Goal: Communication & Community: Answer question/provide support

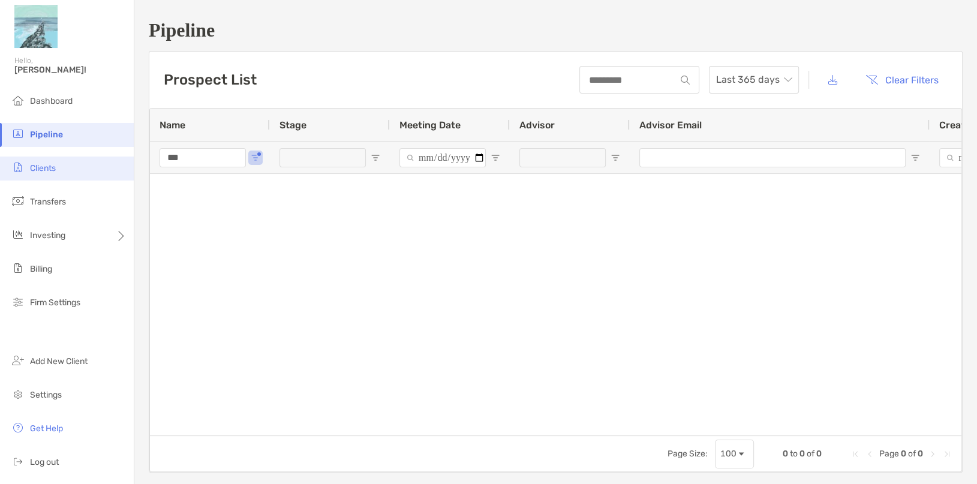
drag, startPoint x: 211, startPoint y: 160, endPoint x: 115, endPoint y: 160, distance: 96.6
click at [115, 160] on div "Pipeline Hello, Thomas! Dashboard Pipeline Clients Transfers Investing Billing …" at bounding box center [488, 242] width 977 height 484
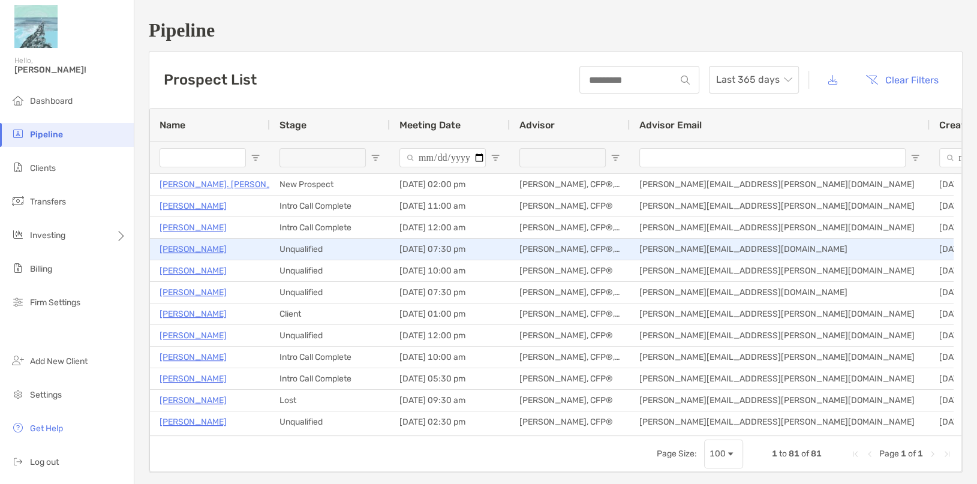
click at [242, 218] on div "[PERSON_NAME]" at bounding box center [210, 228] width 101 height 20
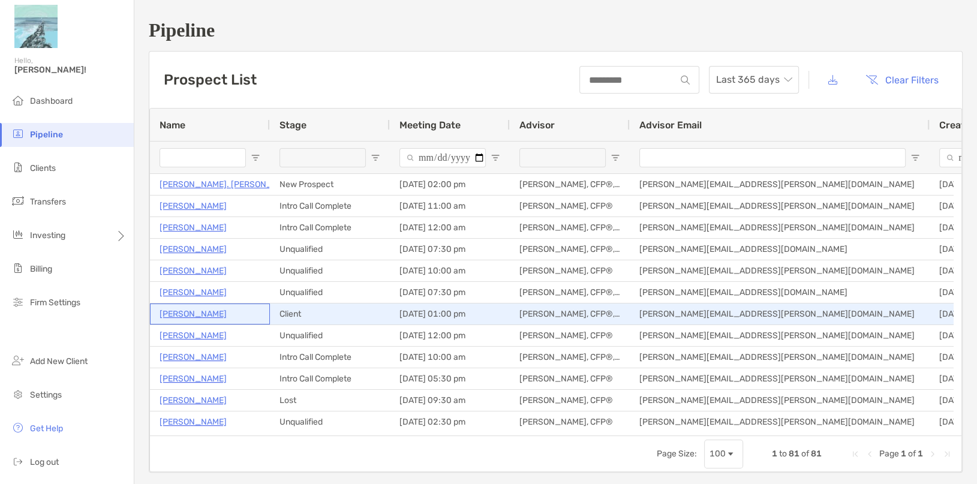
click at [197, 318] on p "[PERSON_NAME]" at bounding box center [193, 314] width 67 height 15
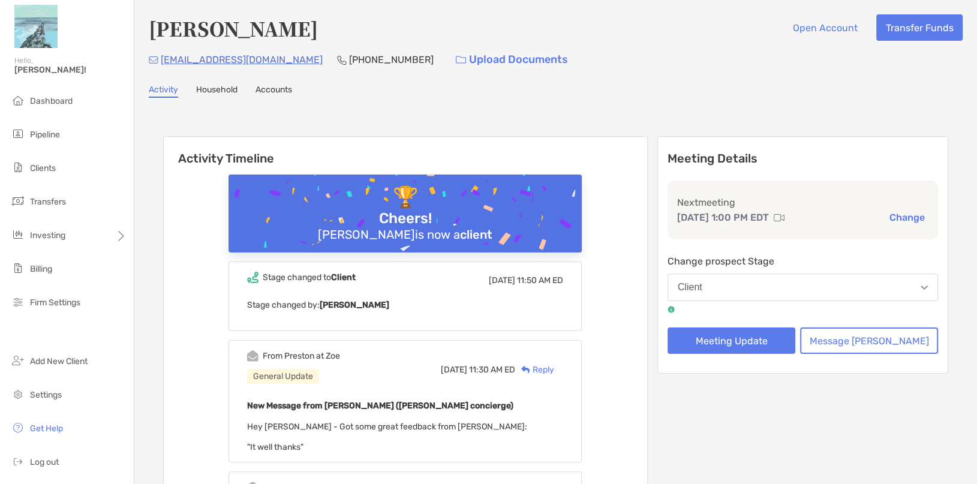
click at [785, 291] on button "Client" at bounding box center [803, 288] width 271 height 28
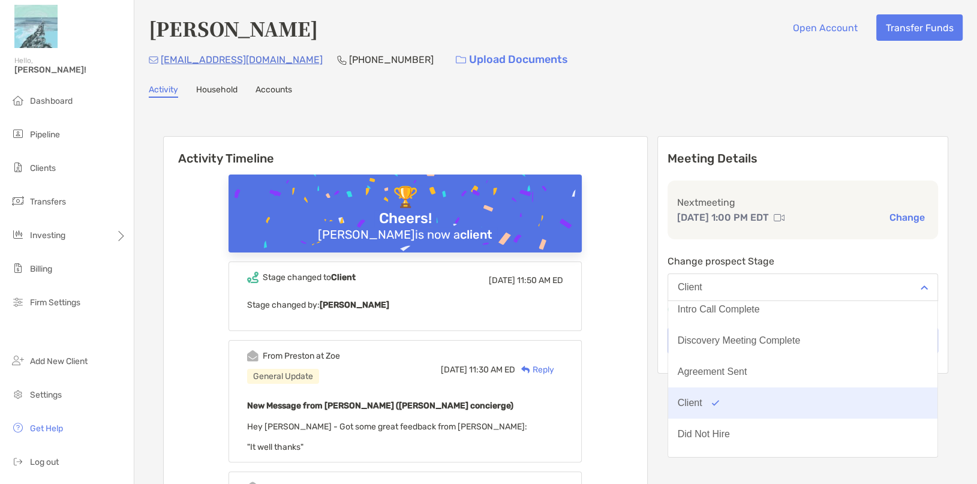
scroll to position [93, 0]
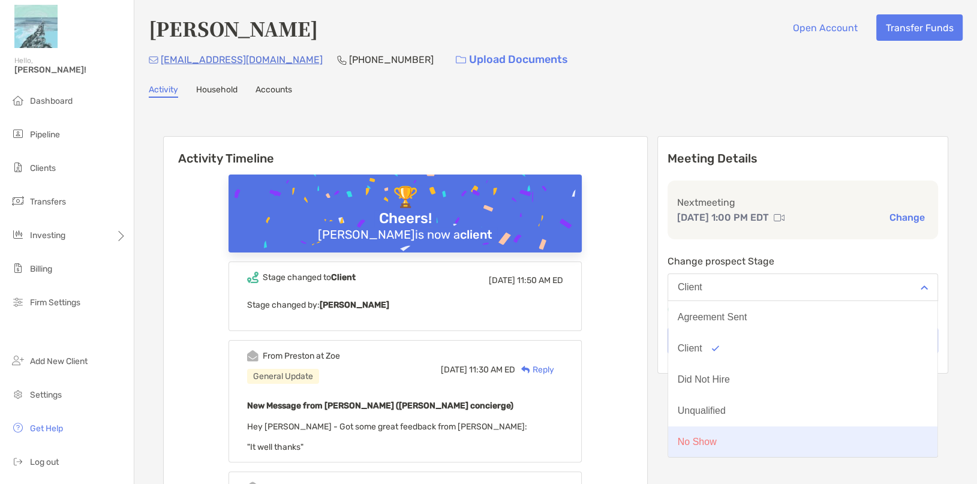
click at [717, 442] on div "No Show" at bounding box center [697, 442] width 39 height 11
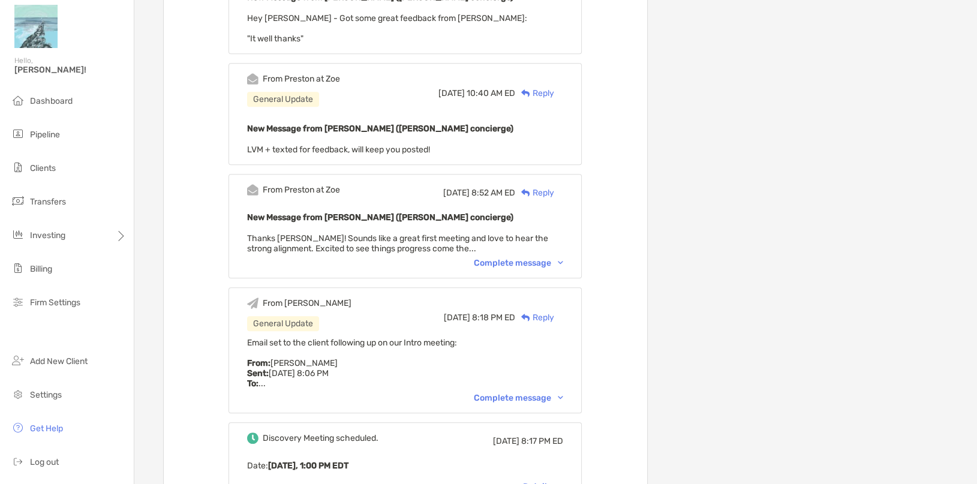
scroll to position [545, 0]
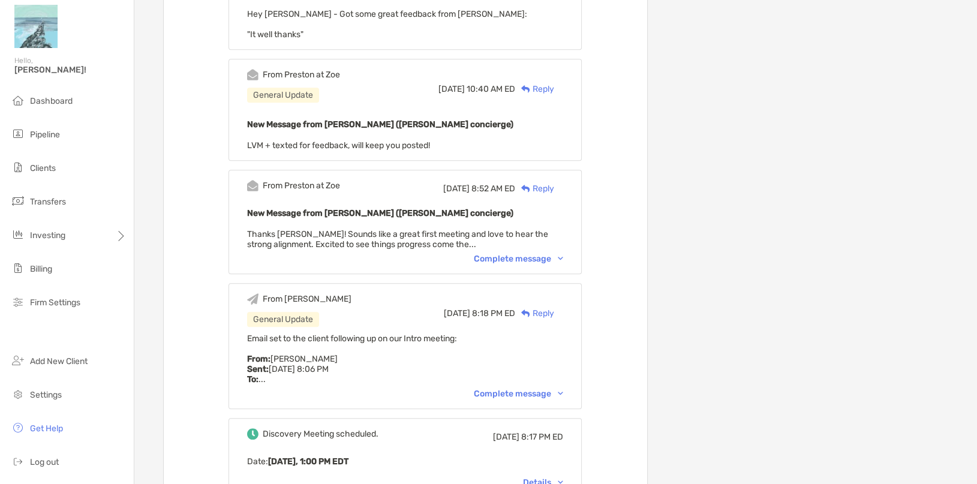
click at [554, 394] on div "Complete message" at bounding box center [518, 394] width 89 height 10
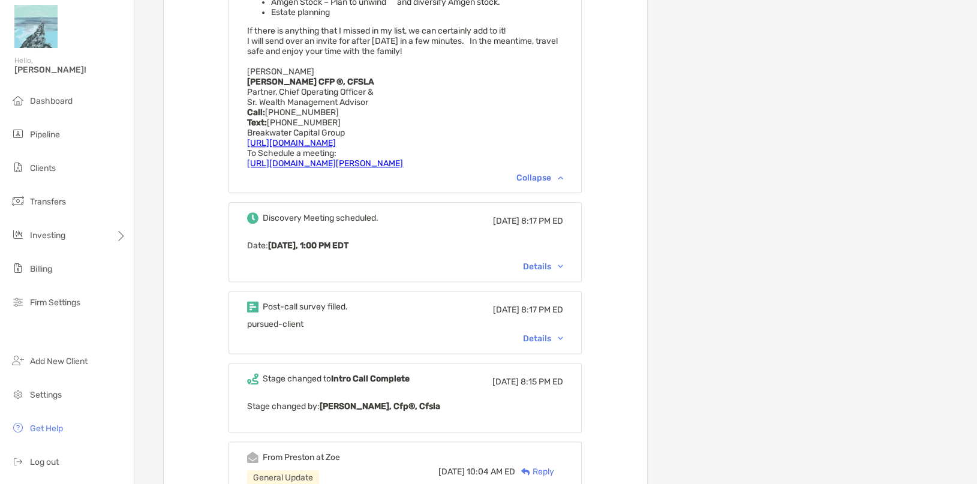
scroll to position [1091, 0]
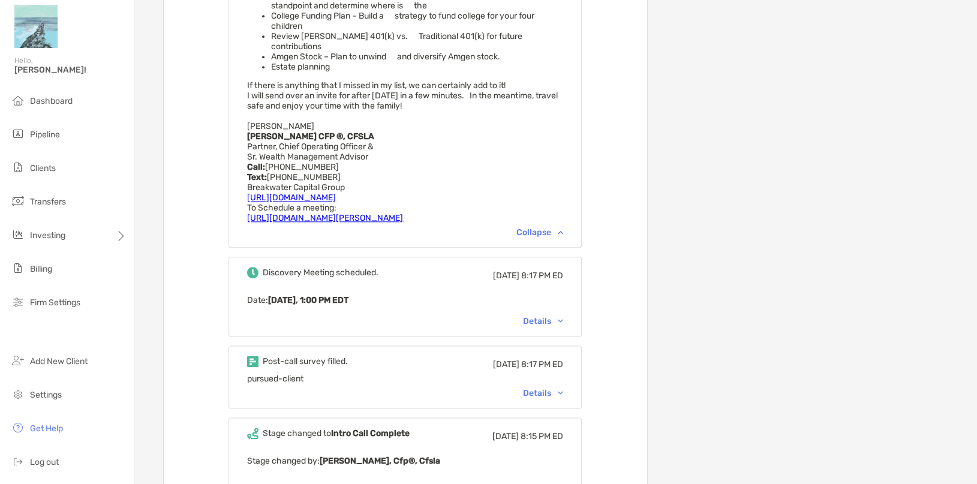
click at [576, 319] on div "Discovery Meeting scheduled. [DATE] 8:17 PM ED Date : [DATE], 1:00 PM EDT Detai…" at bounding box center [405, 297] width 353 height 80
click at [566, 304] on div "Discovery Meeting scheduled. [DATE] 8:17 PM ED Date : [DATE], 1:00 PM EDT Detai…" at bounding box center [405, 297] width 353 height 80
click at [577, 318] on div "Discovery Meeting scheduled. [DATE] 8:17 PM ED Date : [DATE], 1:00 PM EDT Detai…" at bounding box center [405, 297] width 353 height 80
click at [563, 317] on div "Details" at bounding box center [543, 321] width 40 height 10
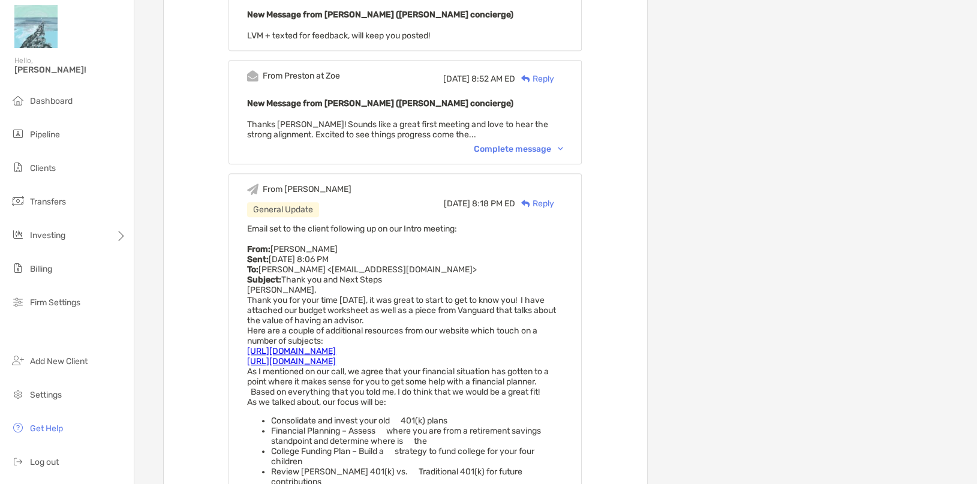
scroll to position [654, 0]
click at [533, 149] on div "Complete message" at bounding box center [518, 150] width 89 height 10
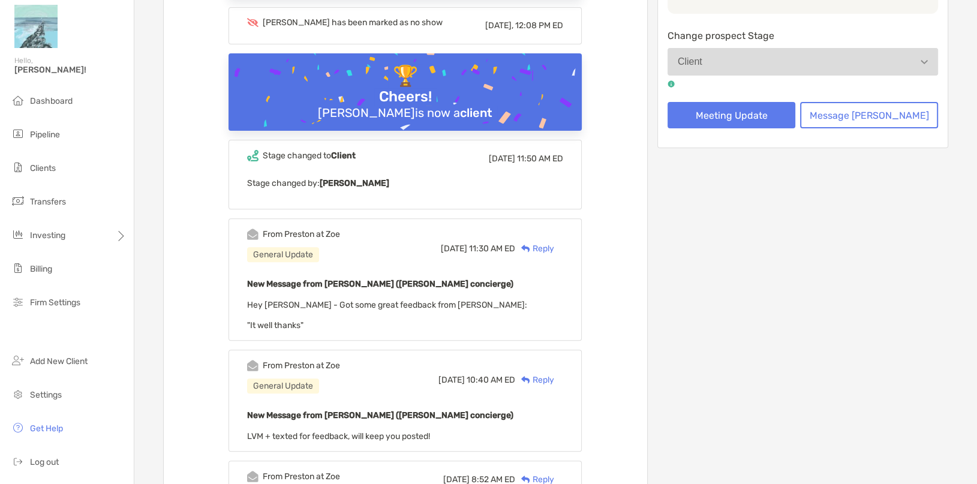
scroll to position [54, 0]
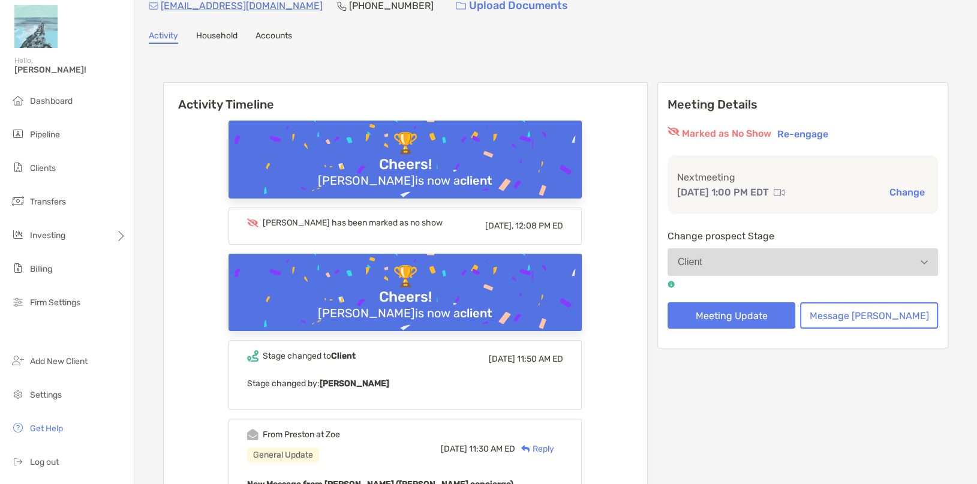
click at [918, 265] on button "Client" at bounding box center [803, 262] width 271 height 28
drag, startPoint x: 881, startPoint y: 262, endPoint x: 874, endPoint y: 263, distance: 7.9
click at [879, 262] on button "Client" at bounding box center [803, 262] width 271 height 28
click at [828, 131] on button "Re-engage" at bounding box center [803, 134] width 58 height 14
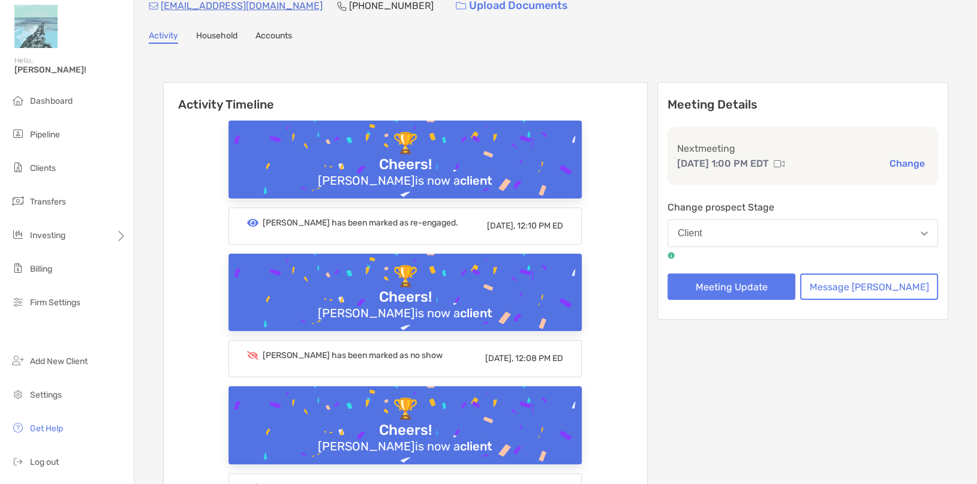
scroll to position [0, 0]
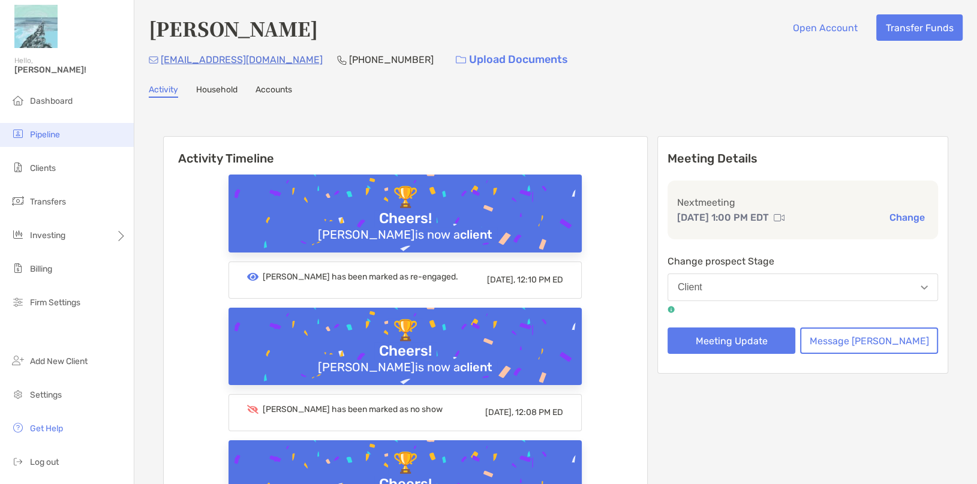
click at [47, 134] on span "Pipeline" at bounding box center [45, 135] width 30 height 10
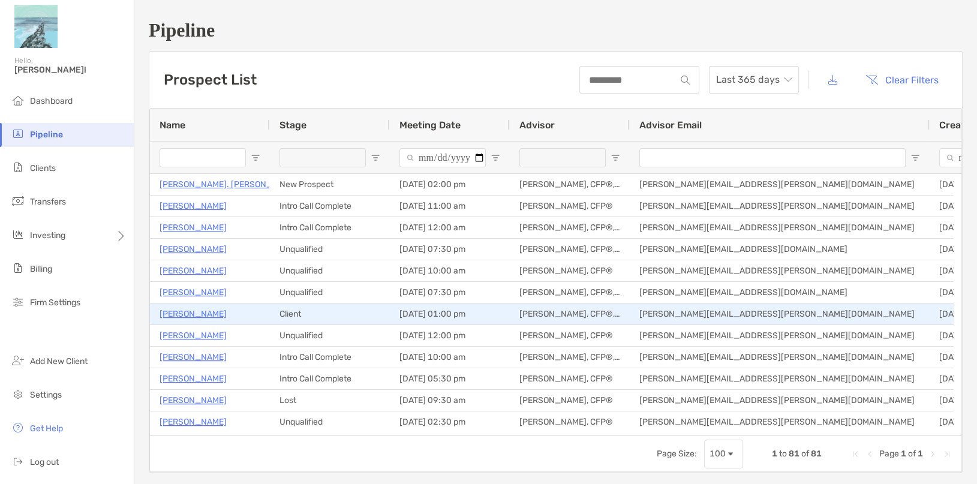
click at [185, 314] on p "[PERSON_NAME]" at bounding box center [193, 314] width 67 height 15
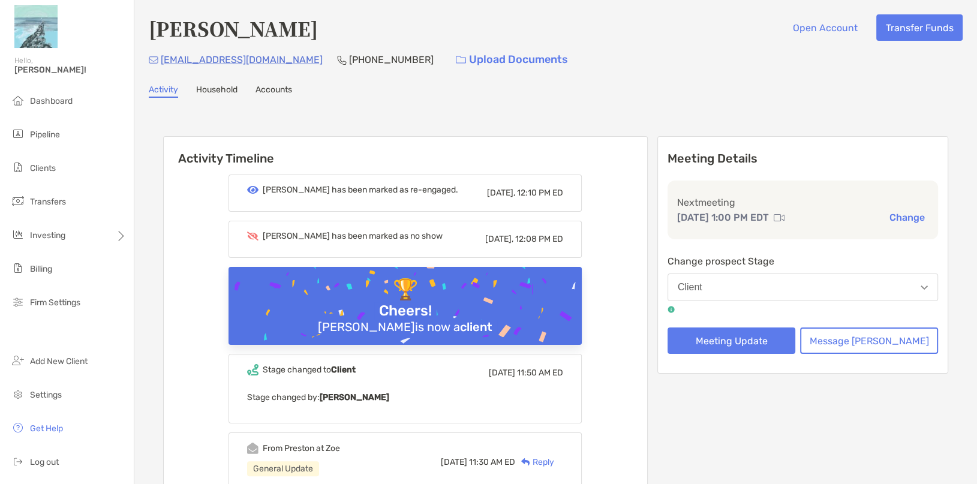
click at [796, 286] on button "Client" at bounding box center [803, 288] width 271 height 28
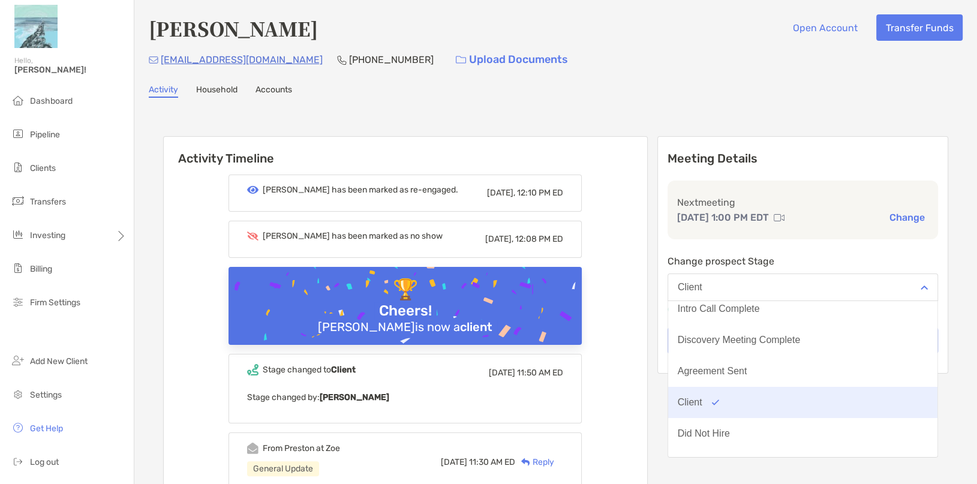
scroll to position [93, 0]
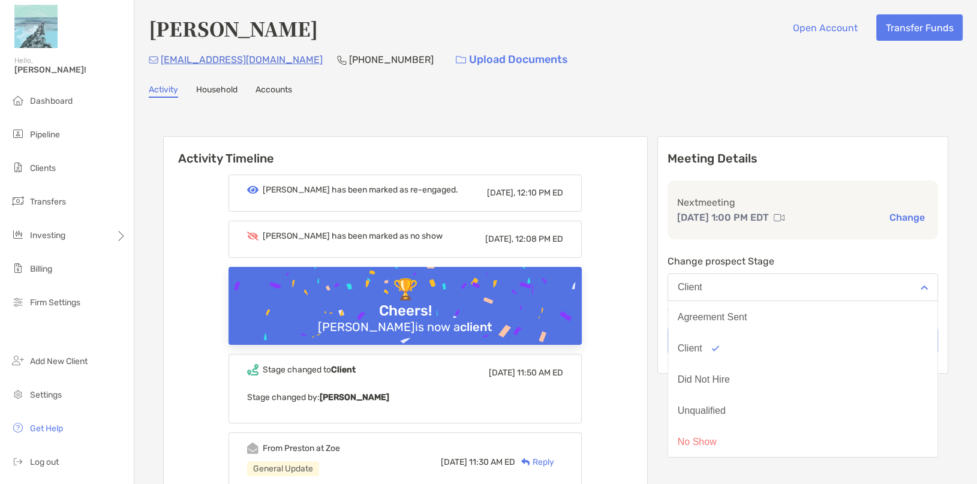
click at [761, 443] on button "No Show" at bounding box center [802, 442] width 269 height 31
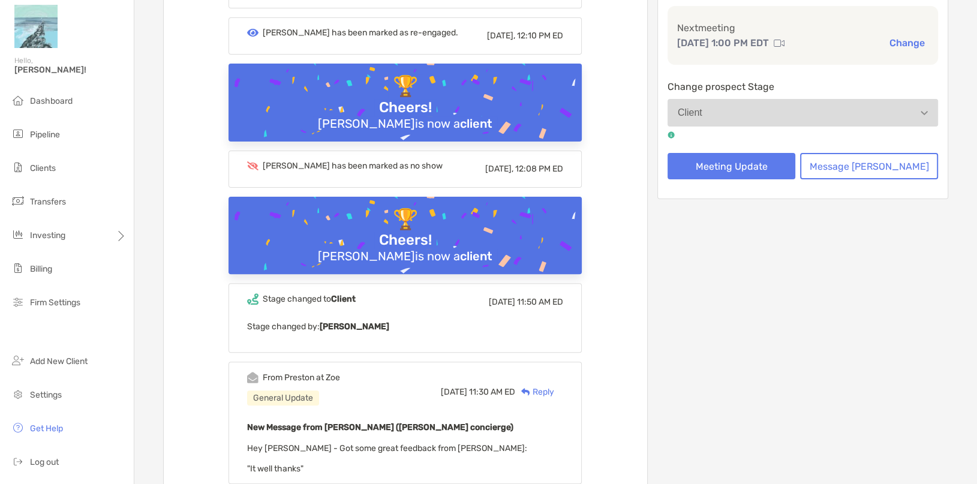
scroll to position [272, 0]
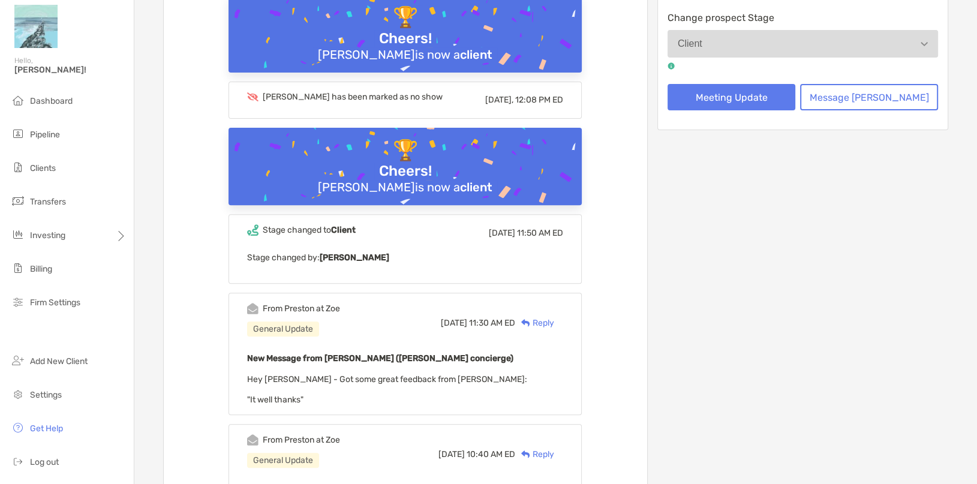
click at [554, 319] on div "Reply" at bounding box center [534, 323] width 39 height 13
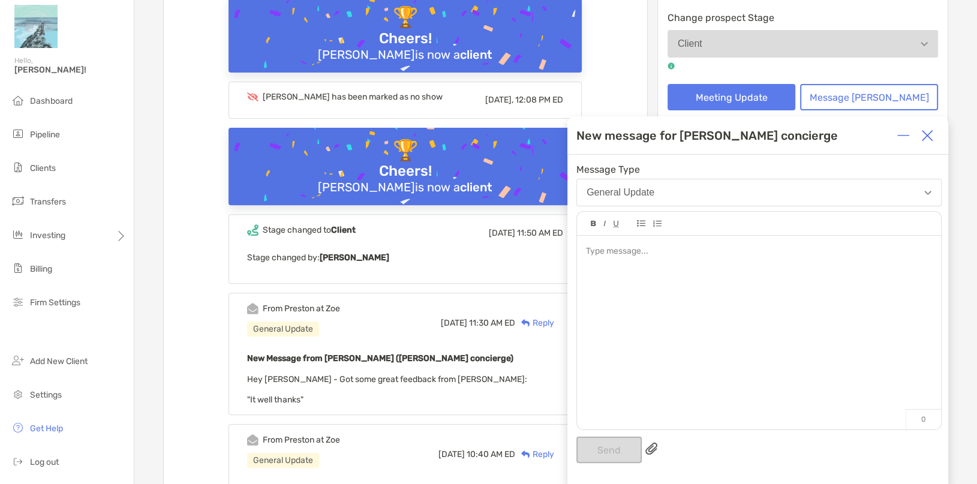
click at [640, 275] on div at bounding box center [759, 327] width 364 height 182
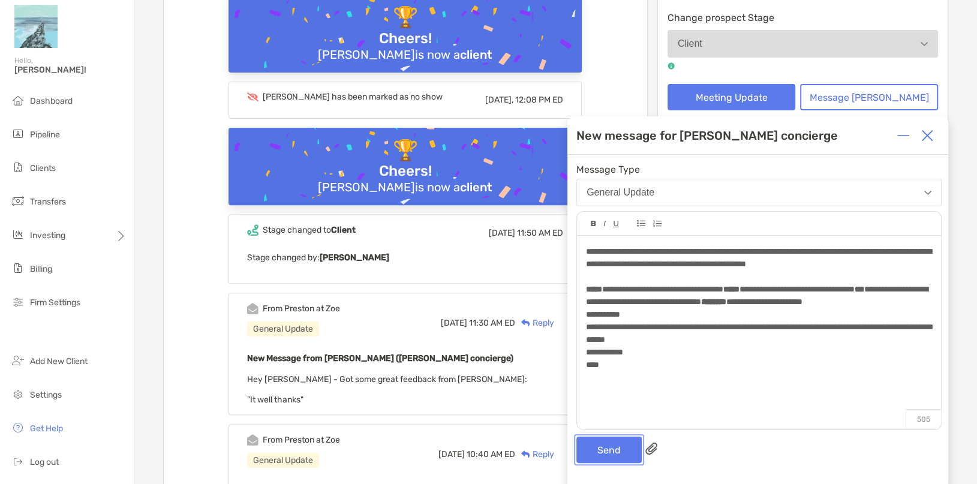
click at [608, 452] on button "Send" at bounding box center [609, 450] width 65 height 26
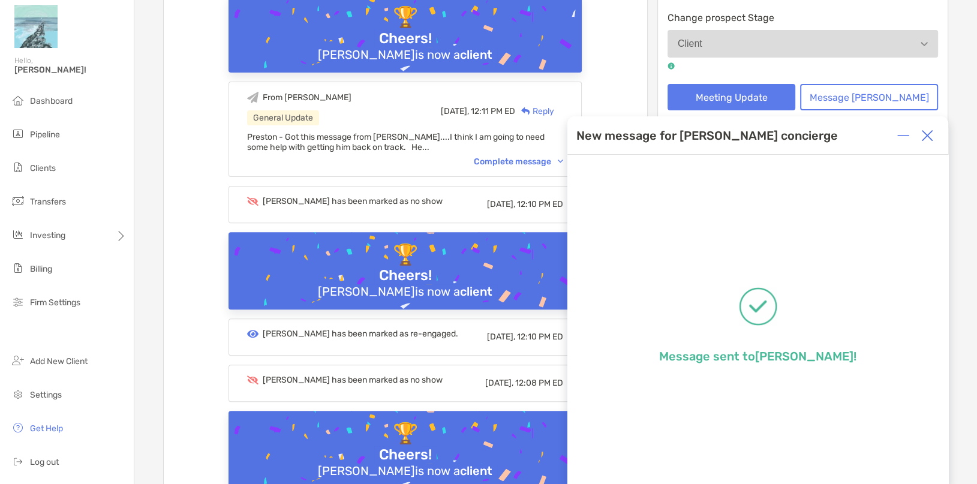
click at [925, 136] on img at bounding box center [928, 136] width 12 height 12
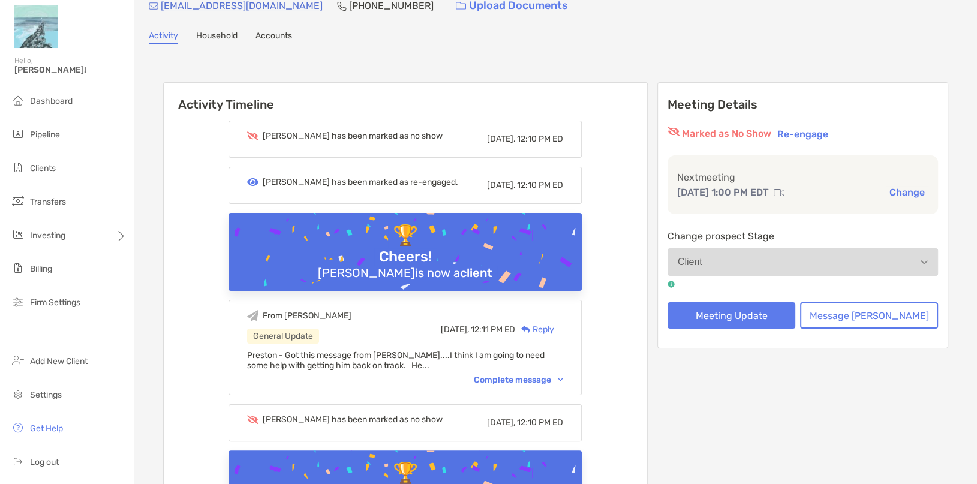
scroll to position [0, 0]
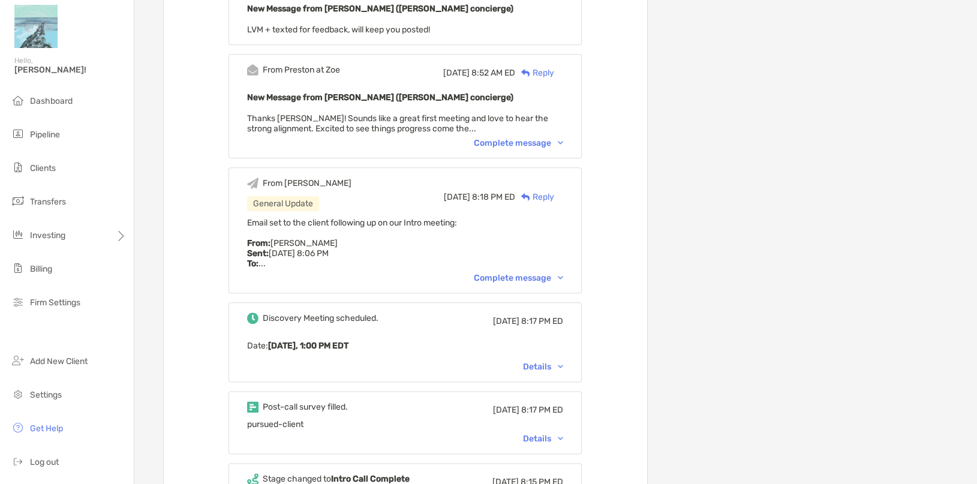
scroll to position [1036, 0]
click at [503, 277] on div "Complete message" at bounding box center [518, 279] width 89 height 10
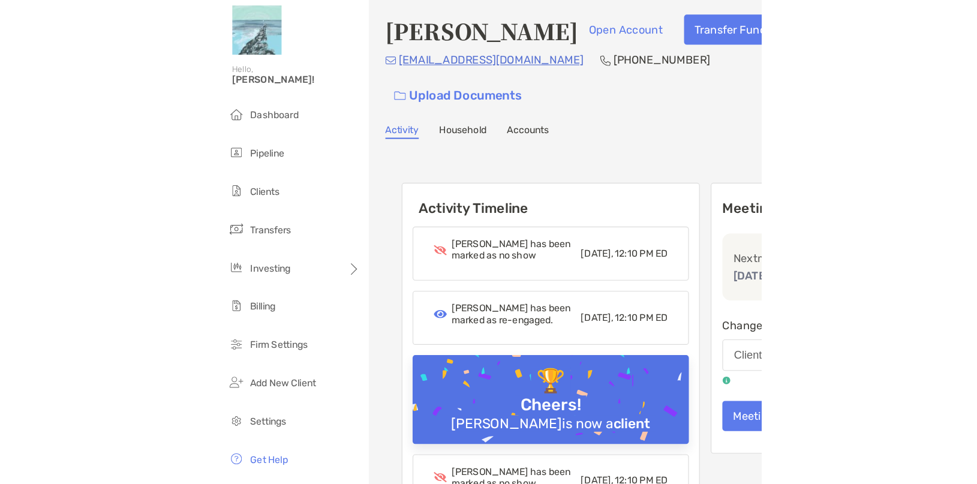
scroll to position [0, 0]
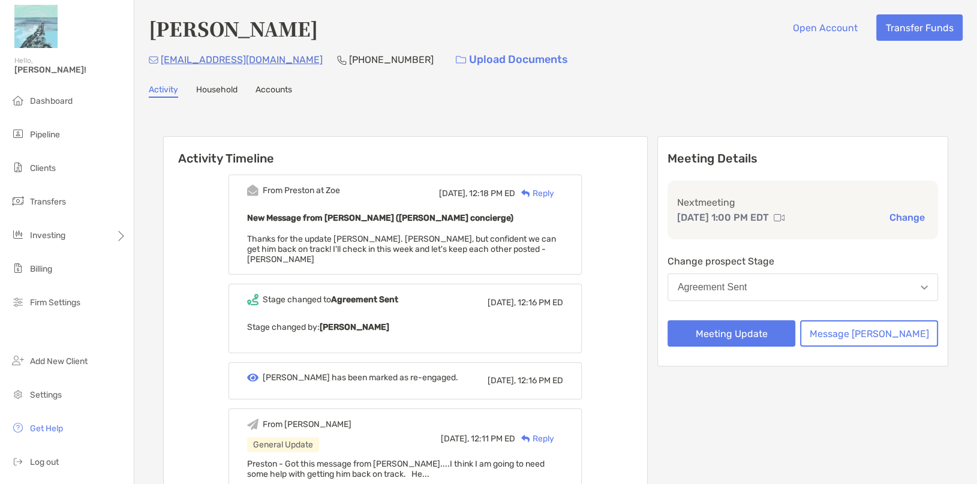
click at [554, 192] on div "Reply" at bounding box center [534, 193] width 39 height 13
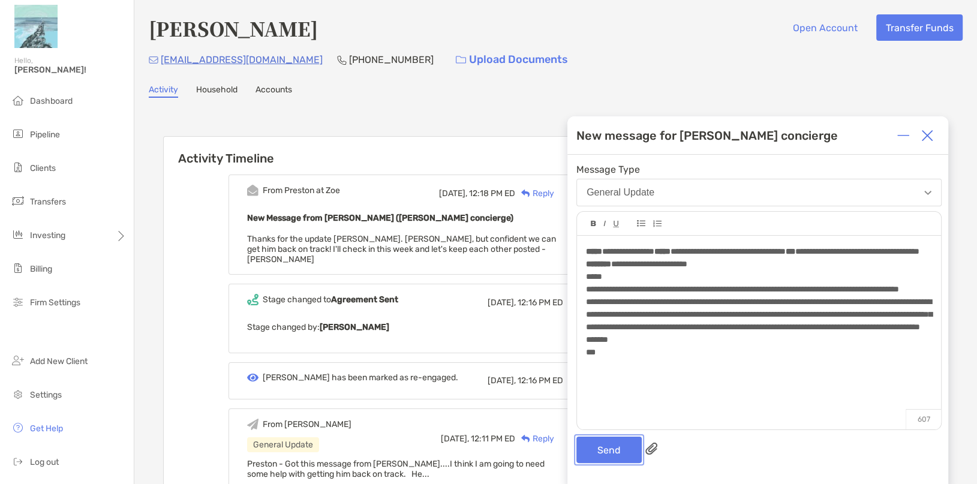
click at [607, 449] on button "Send" at bounding box center [609, 450] width 65 height 26
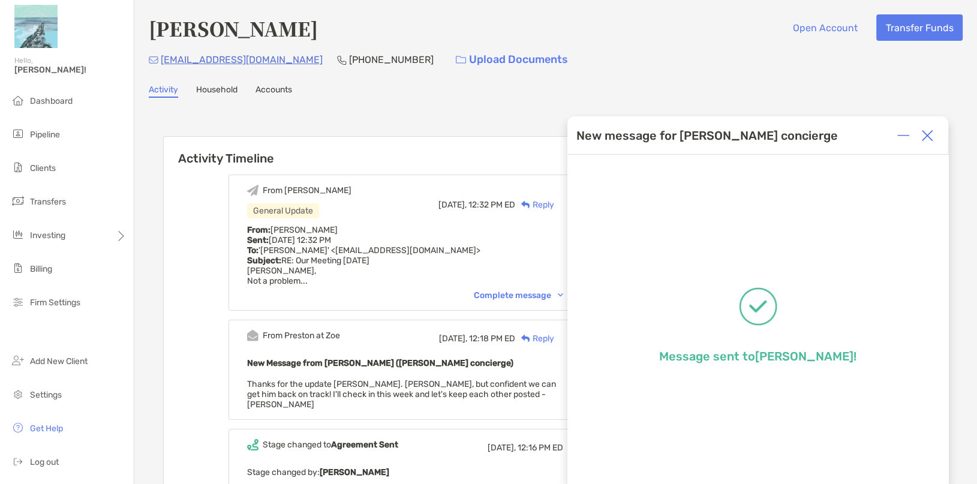
click at [925, 139] on img at bounding box center [928, 136] width 12 height 12
